Goal: Transaction & Acquisition: Purchase product/service

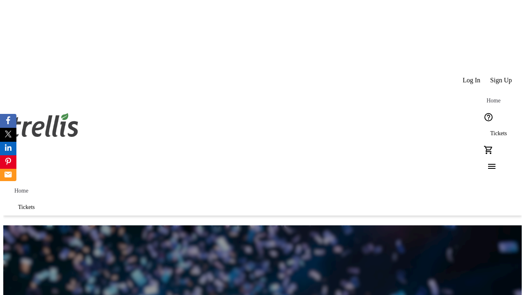
click at [490, 130] on span "Tickets" at bounding box center [498, 133] width 17 height 7
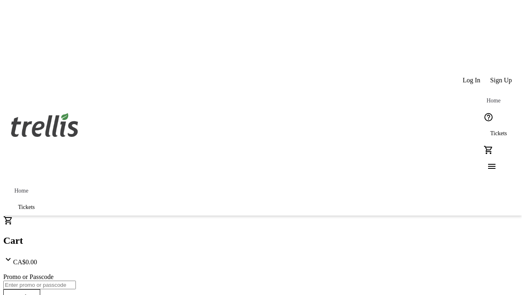
type input "1"
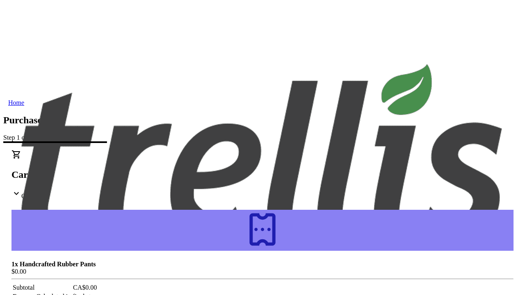
type input "[PERSON_NAME][EMAIL_ADDRESS][DOMAIN_NAME]"
type input "[PERSON_NAME]"
type input "Quitzon"
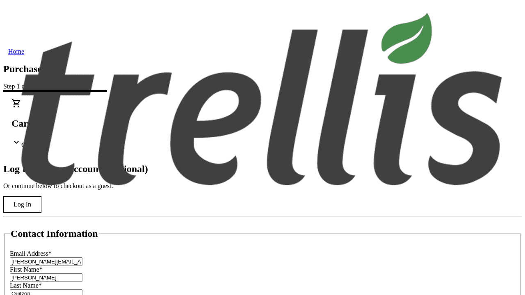
scroll to position [82, 0]
